Goal: Information Seeking & Learning: Learn about a topic

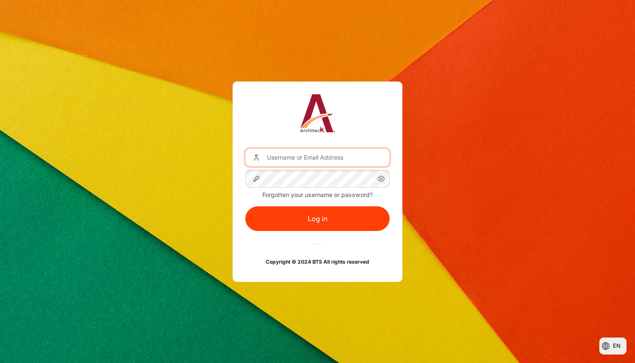
drag, startPoint x: 0, startPoint y: 0, endPoint x: 281, endPoint y: 156, distance: 321.5
click at [281, 156] on input "Username or Email Address" at bounding box center [317, 158] width 144 height 18
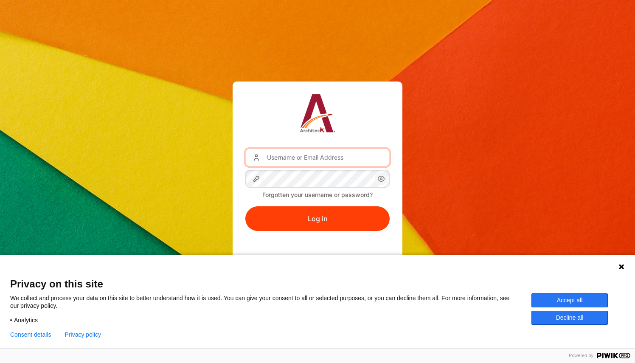
type input "[EMAIL_ADDRESS][DOMAIN_NAME]"
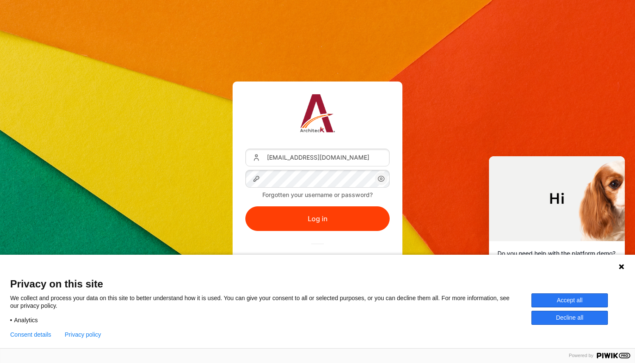
click at [560, 298] on button "Accept all" at bounding box center [569, 300] width 76 height 14
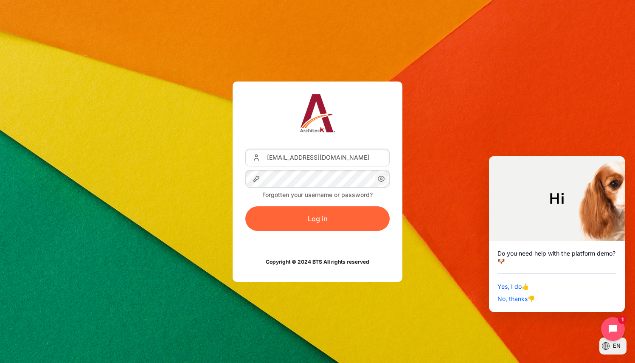
click at [267, 220] on button "Log in" at bounding box center [317, 218] width 144 height 25
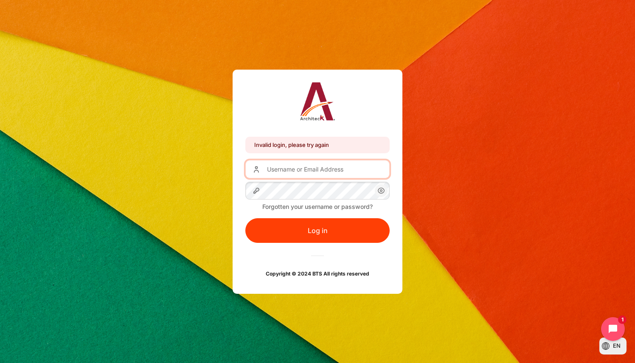
click at [289, 173] on input "Username or Email Address" at bounding box center [317, 169] width 144 height 18
type input "yatan@zuelligpharma.com"
click at [340, 207] on link "Forgotten your username or password?" at bounding box center [317, 206] width 110 height 7
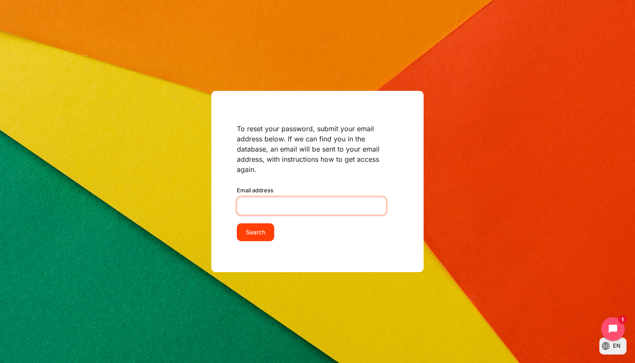
click at [292, 204] on input "Email address" at bounding box center [311, 206] width 149 height 18
type input "yatan@zuelligpharma.com"
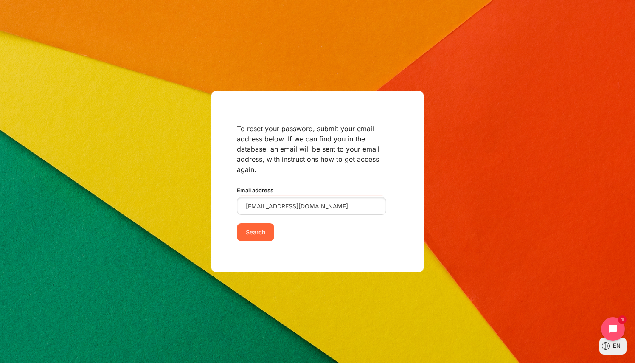
click at [272, 231] on input "Search" at bounding box center [255, 232] width 37 height 18
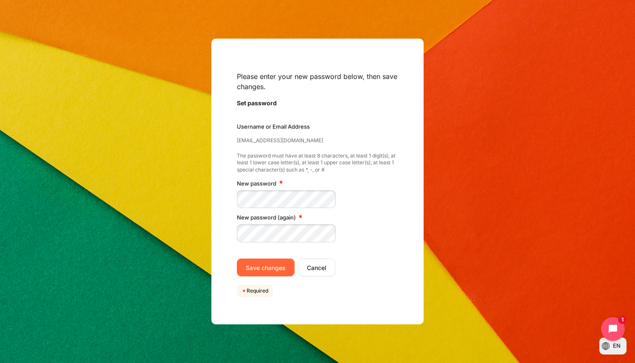
click at [274, 272] on input "Save changes" at bounding box center [266, 268] width 58 height 18
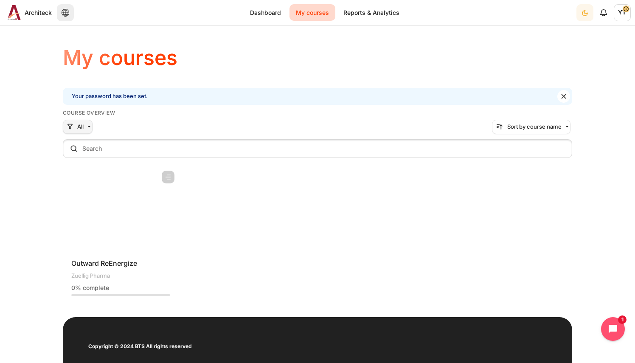
click at [83, 128] on button "All" at bounding box center [78, 127] width 30 height 14
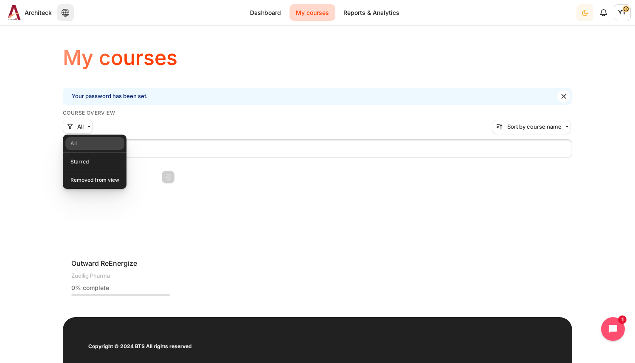
click at [391, 231] on div "Course is starred Actions for course Outward ReEnergize Star this course Star f…" at bounding box center [317, 234] width 509 height 137
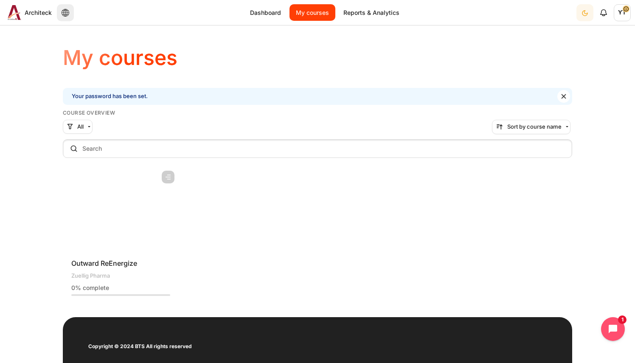
click at [316, 17] on link "My courses" at bounding box center [313, 12] width 46 height 17
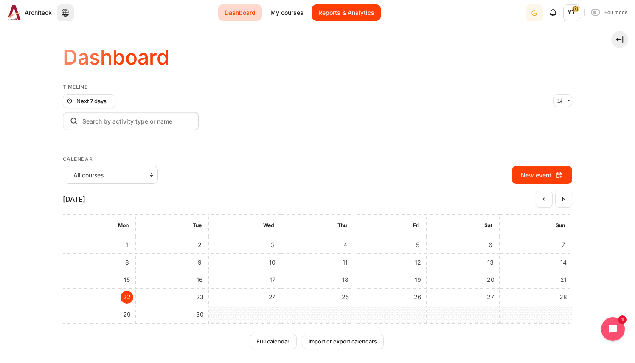
click at [341, 17] on link "Reports & Analytics" at bounding box center [346, 12] width 69 height 17
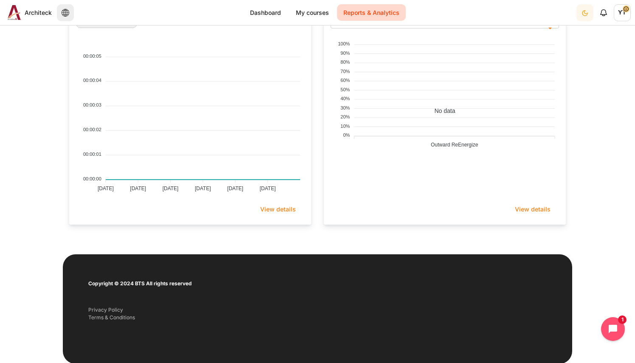
scroll to position [85, 0]
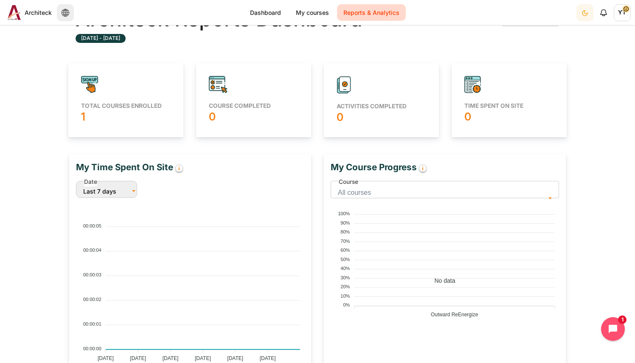
click at [93, 105] on h5 "Total courses enrolled" at bounding box center [126, 106] width 90 height 8
click at [91, 86] on icon "Content" at bounding box center [89, 84] width 17 height 17
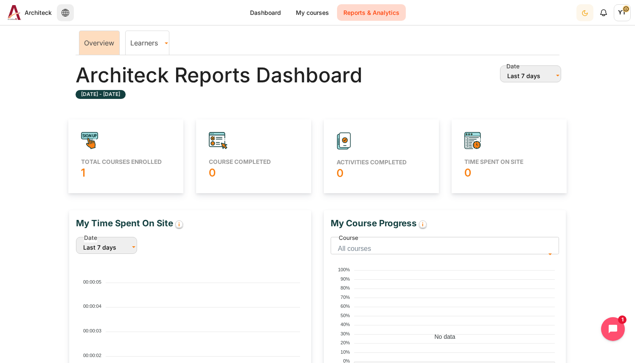
scroll to position [0, 0]
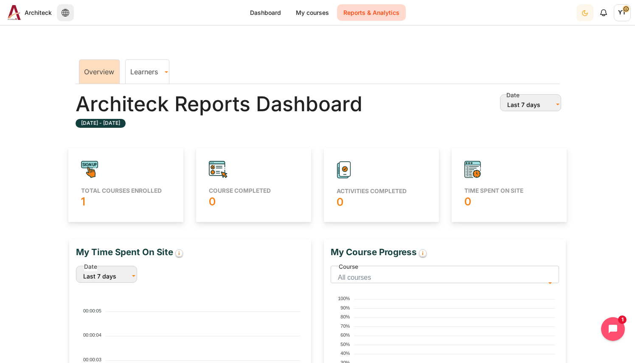
click at [146, 75] on link "Learners" at bounding box center [147, 71] width 43 height 8
click at [85, 71] on link "Overview" at bounding box center [99, 71] width 30 height 8
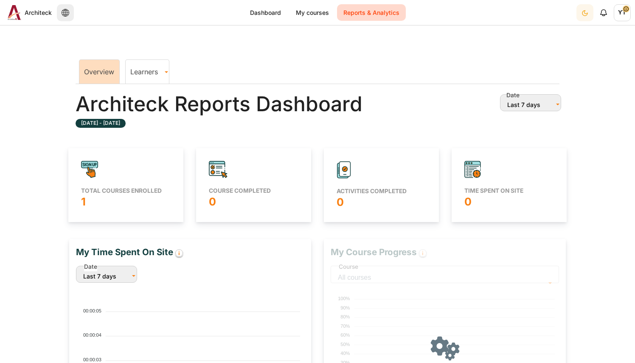
scroll to position [171, 238]
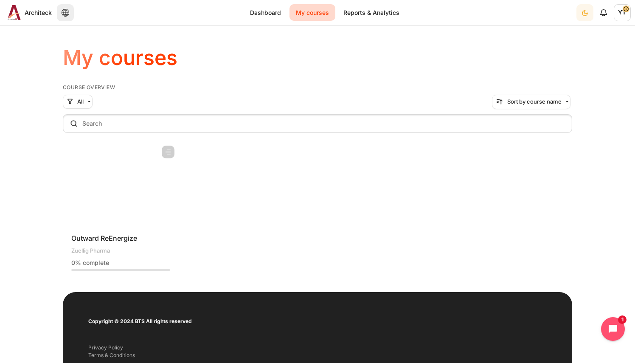
click at [111, 187] on figure "Content" at bounding box center [121, 183] width 116 height 85
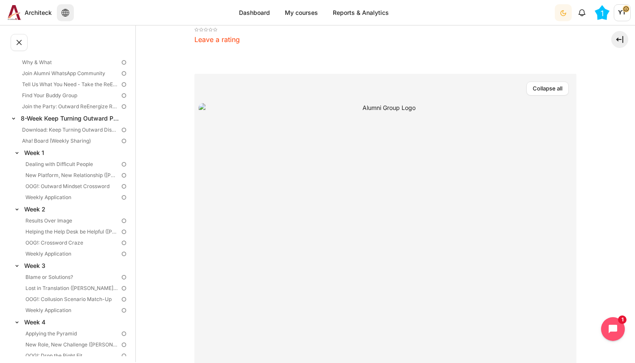
scroll to position [27, 0]
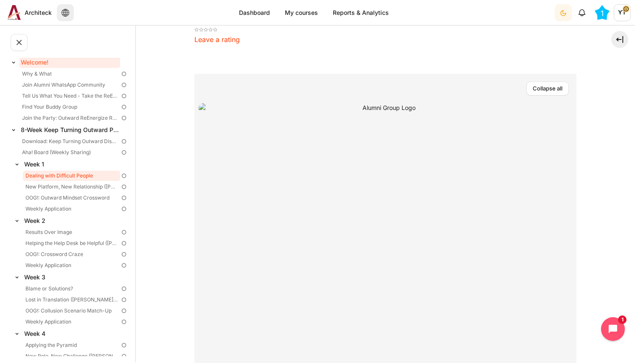
click at [72, 177] on link "Dealing with Difficult People" at bounding box center [71, 176] width 97 height 10
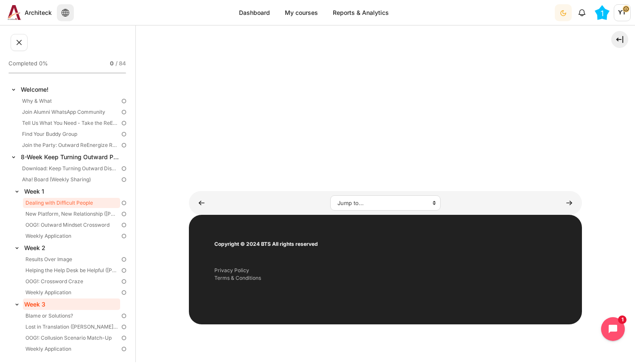
scroll to position [42, 0]
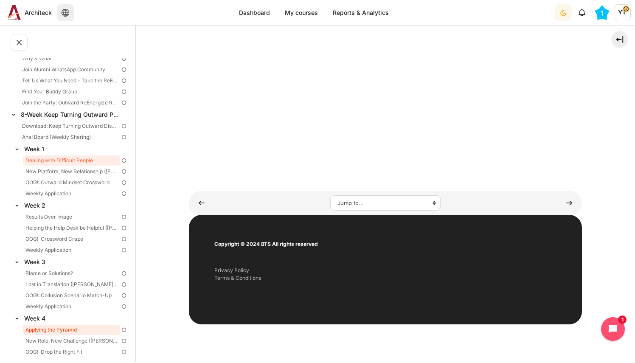
click at [63, 330] on link "Applying the Pyramid" at bounding box center [71, 330] width 97 height 10
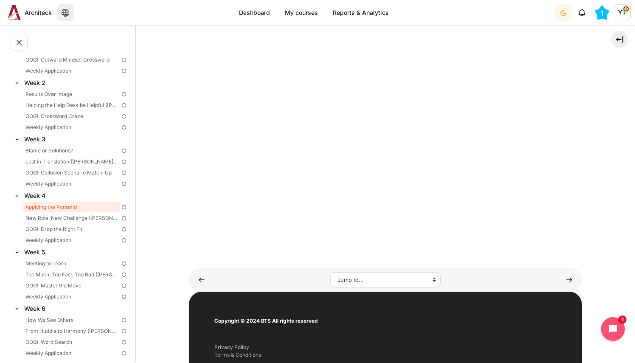
scroll to position [272, 0]
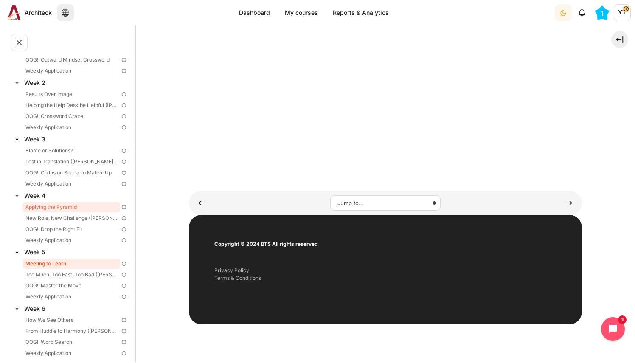
click at [39, 267] on link "Meeting to Learn" at bounding box center [71, 264] width 97 height 10
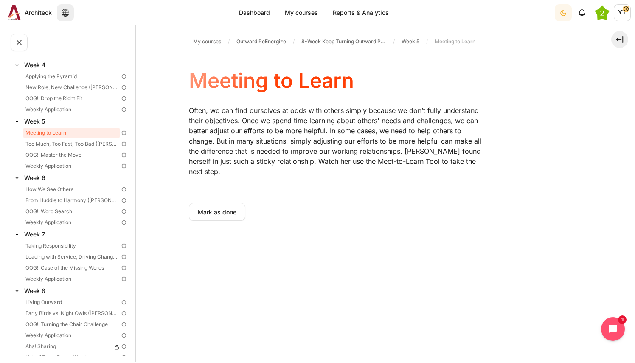
scroll to position [306, 0]
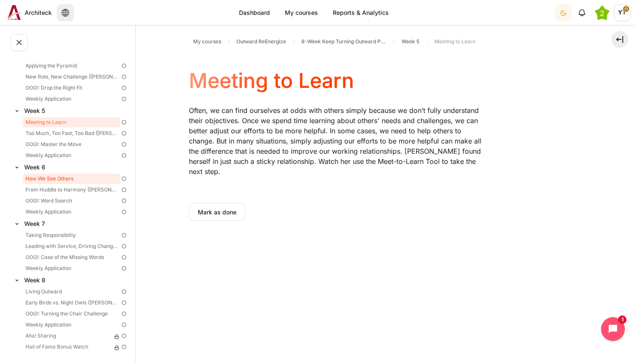
click at [46, 179] on link "How We See Others" at bounding box center [71, 179] width 97 height 10
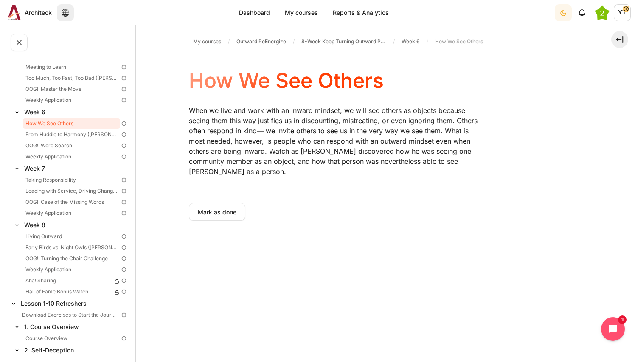
scroll to position [405, 0]
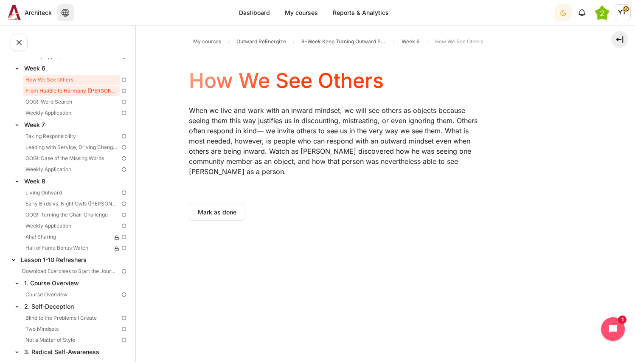
click at [88, 91] on link "From Huddle to Harmony ([PERSON_NAME]'s Story)" at bounding box center [71, 91] width 97 height 10
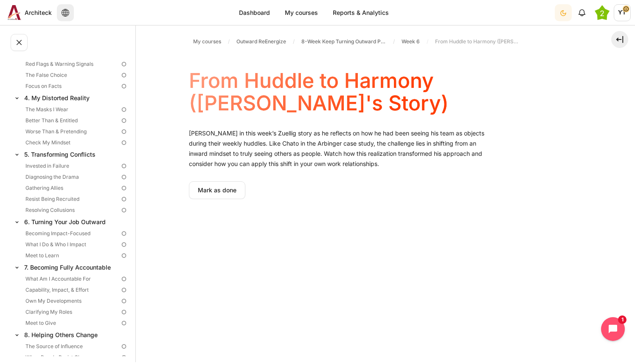
scroll to position [728, 0]
click at [79, 279] on link "What Am I Accountable For" at bounding box center [71, 278] width 97 height 10
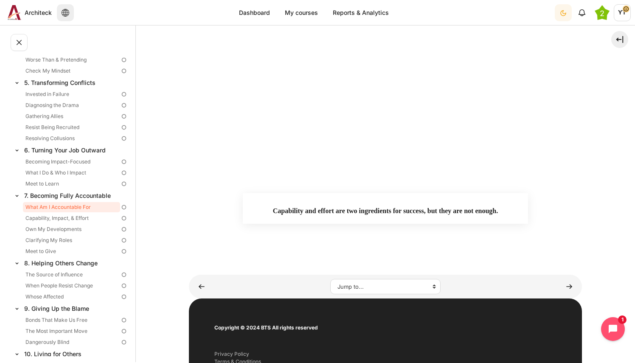
scroll to position [338, 0]
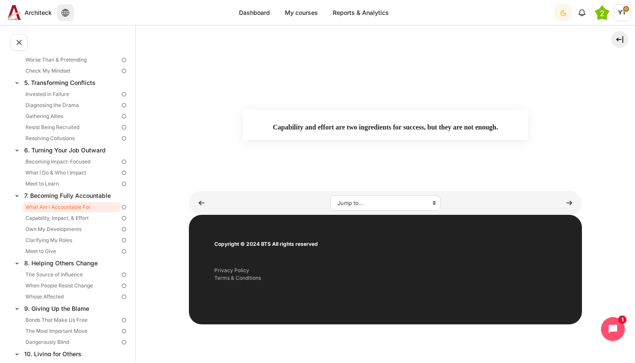
drag, startPoint x: 129, startPoint y: 297, endPoint x: 127, endPoint y: 320, distance: 23.0
click at [127, 320] on div "Completed 0% 0 / 84 Expand Collapse Welcome! Highlighted Why & What" at bounding box center [70, 207] width 125 height 298
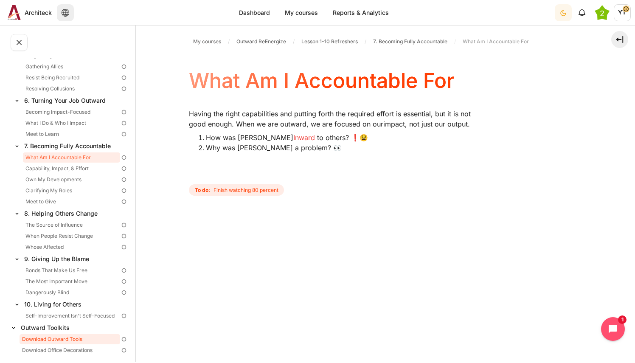
scroll to position [0, 0]
click at [74, 337] on link "Download Outward Tools" at bounding box center [70, 339] width 101 height 10
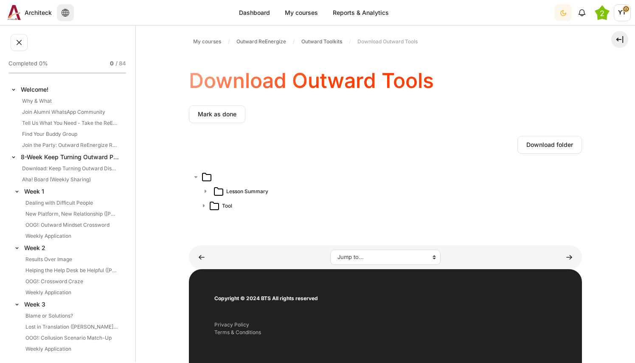
scroll to position [848, 0]
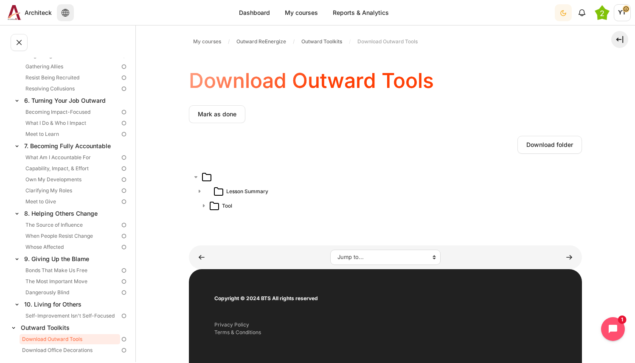
click at [253, 192] on span "Lesson Summary" at bounding box center [247, 192] width 42 height 8
click at [205, 205] on link "Content" at bounding box center [203, 206] width 13 height 13
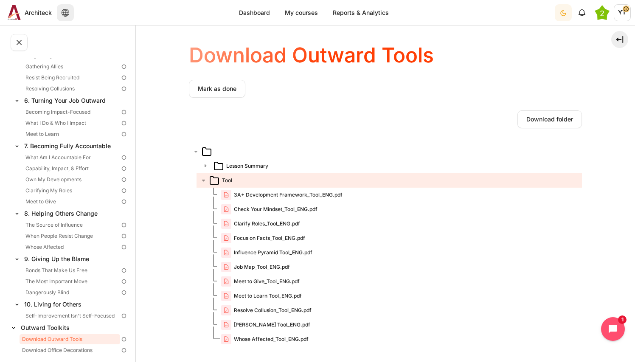
scroll to position [42, 0]
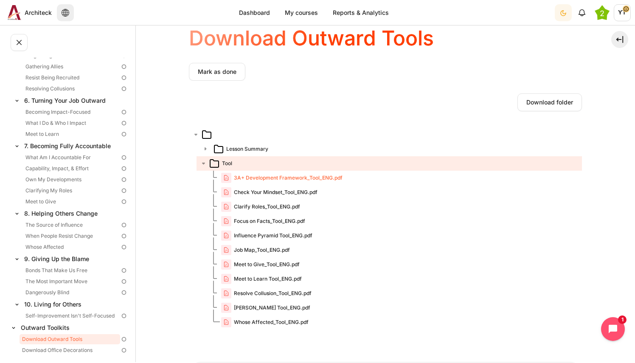
click at [270, 177] on span "3A+ Development Framework_Tool_ENG.pdf" at bounding box center [288, 178] width 109 height 8
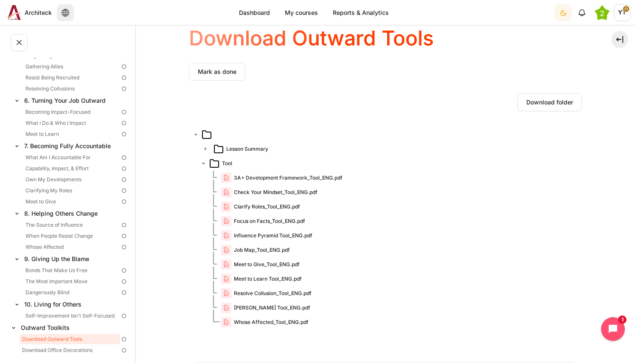
scroll to position [0, 0]
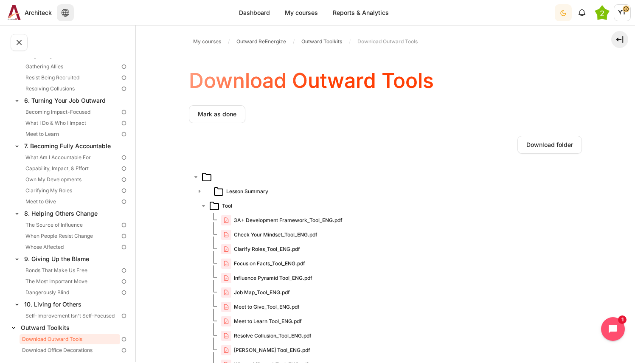
click at [204, 191] on link "Content" at bounding box center [203, 191] width 13 height 13
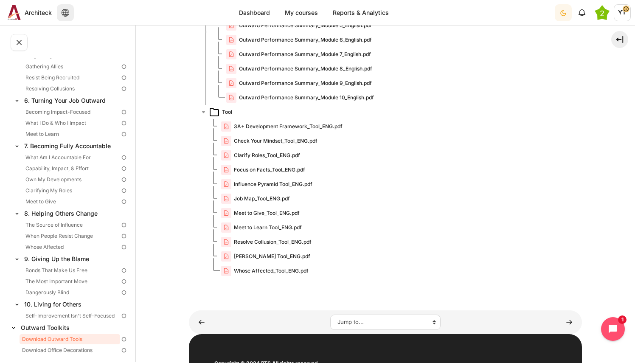
scroll to position [255, 0]
